Goal: Task Accomplishment & Management: Manage account settings

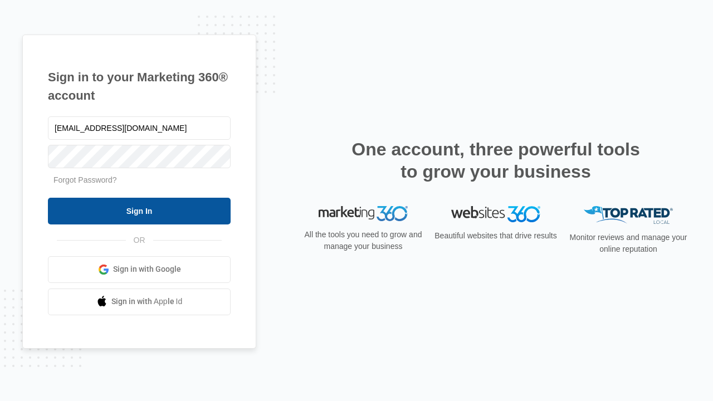
click at [139, 210] on input "Sign In" at bounding box center [139, 211] width 183 height 27
